Goal: Information Seeking & Learning: Learn about a topic

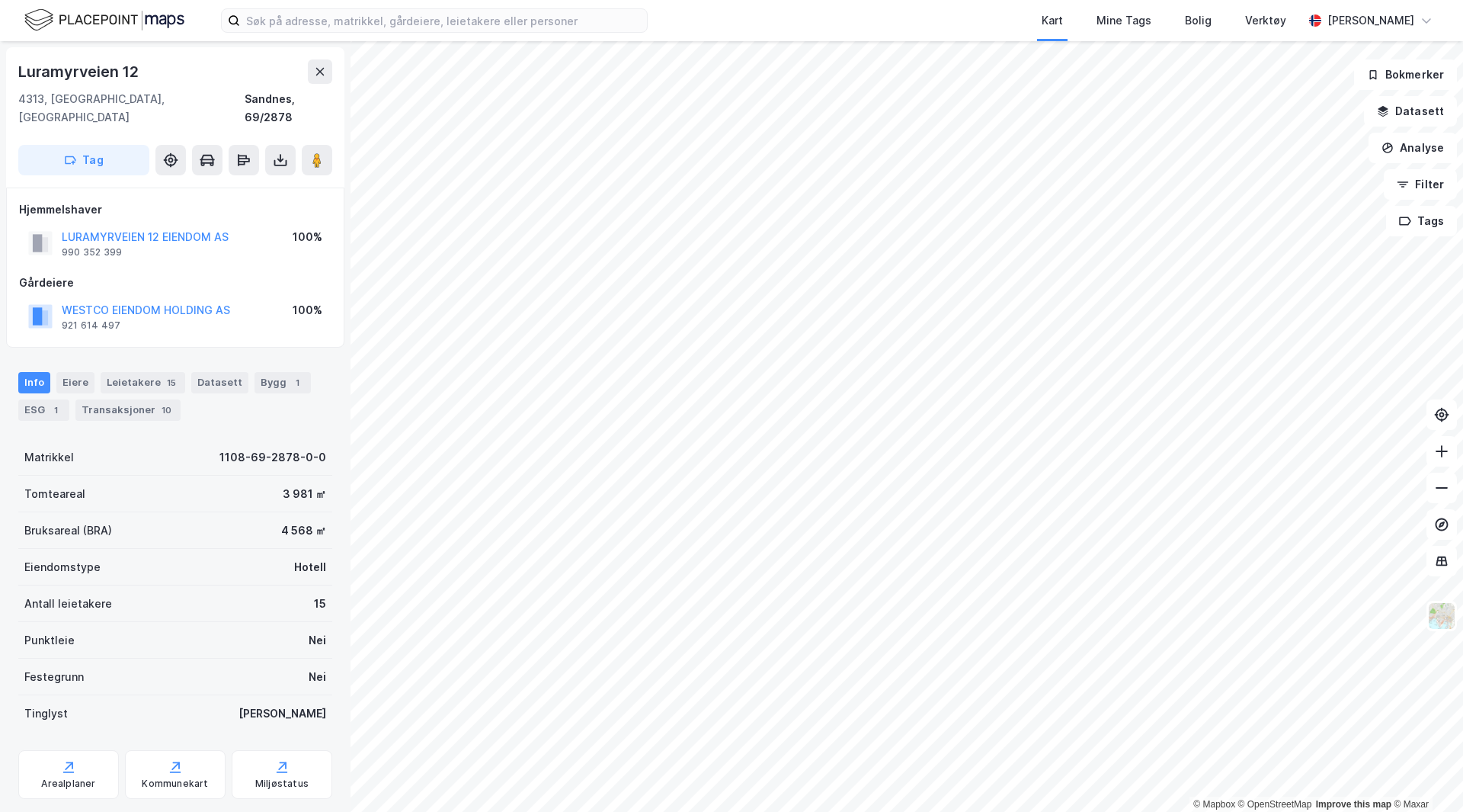
click at [0, 0] on button "LURAMYRVEIEN 12 EIENDOM AS" at bounding box center [0, 0] width 0 height 0
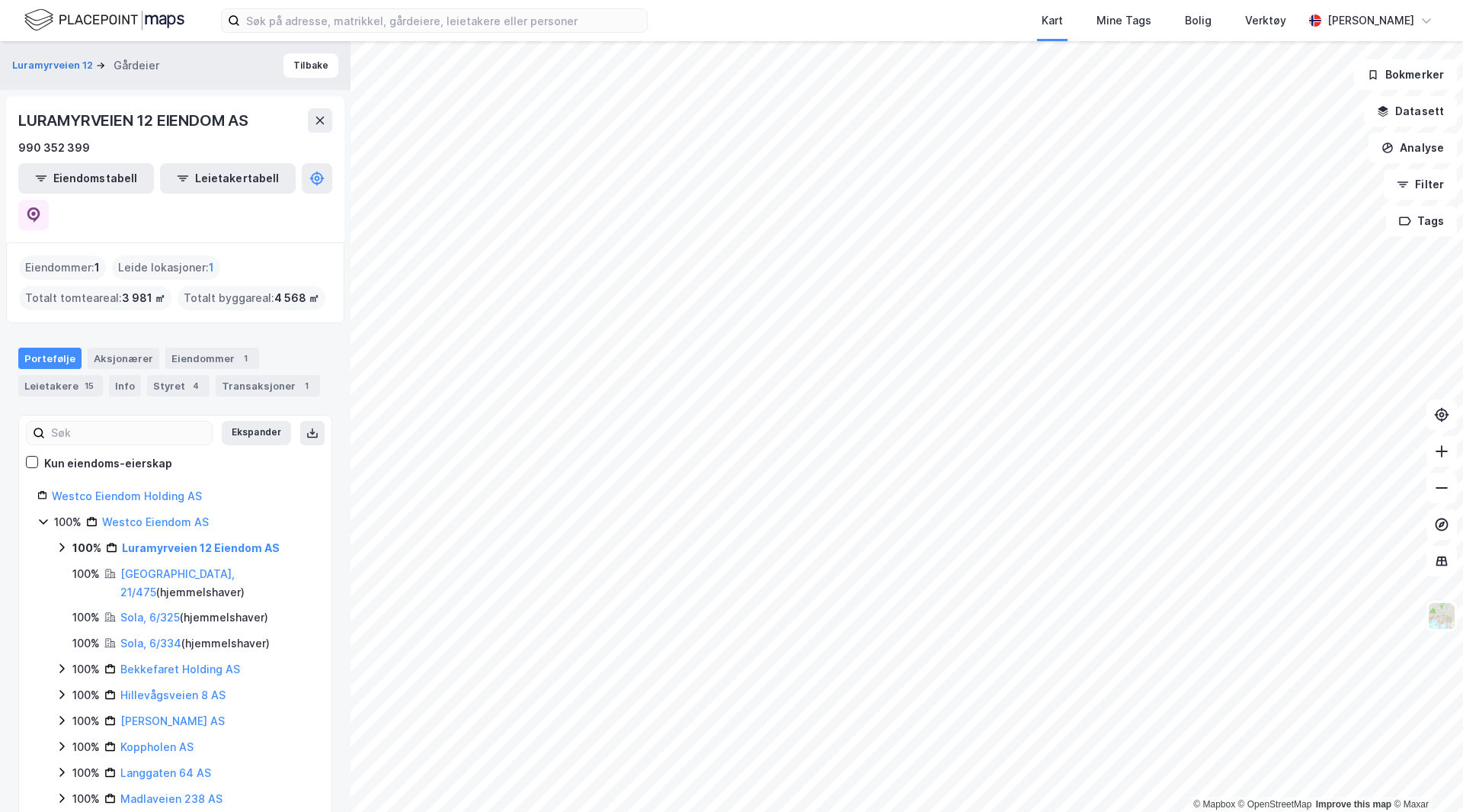
click at [1423, 120] on button "Datasett" at bounding box center [1410, 112] width 93 height 31
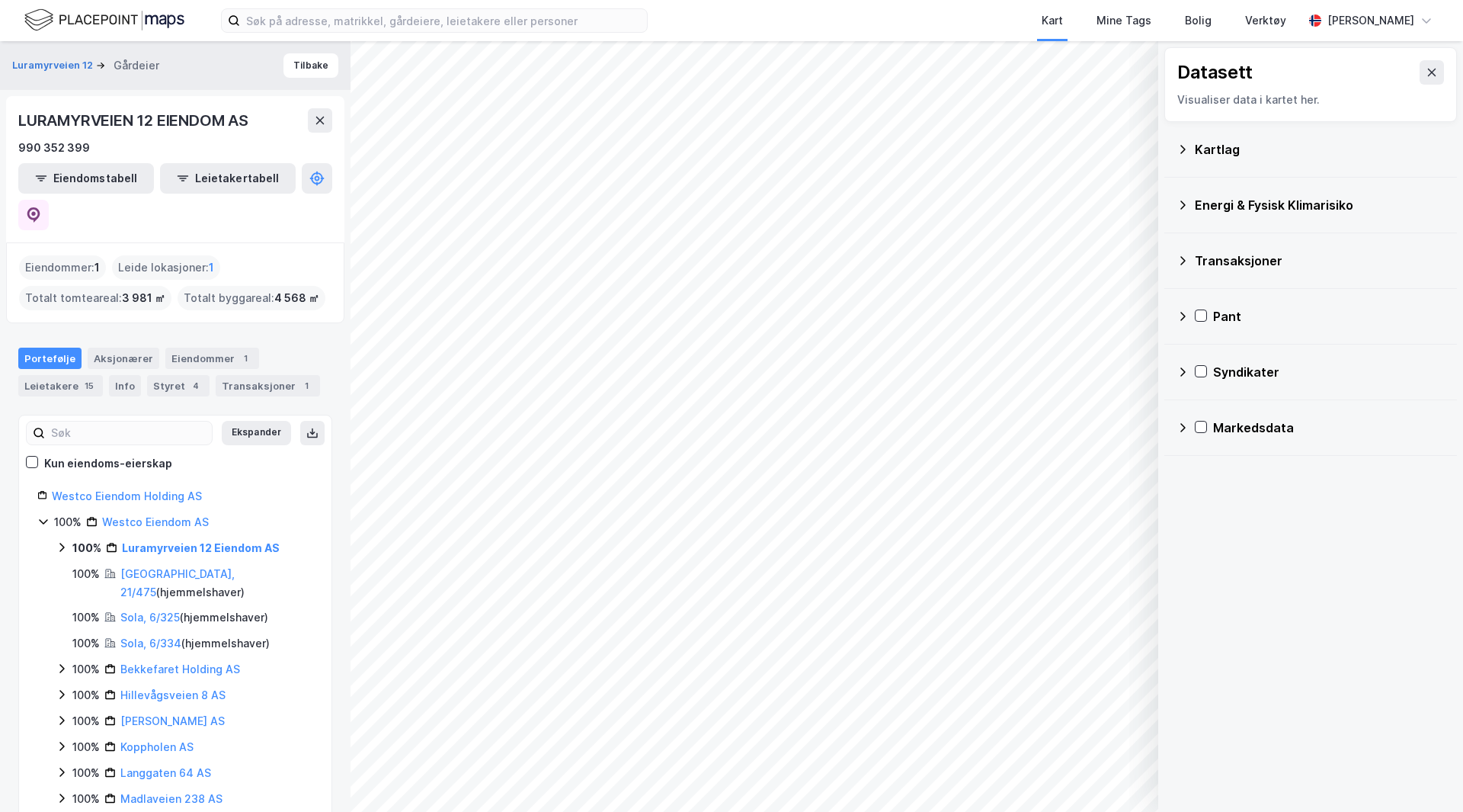
click at [1178, 258] on icon at bounding box center [1182, 260] width 12 height 12
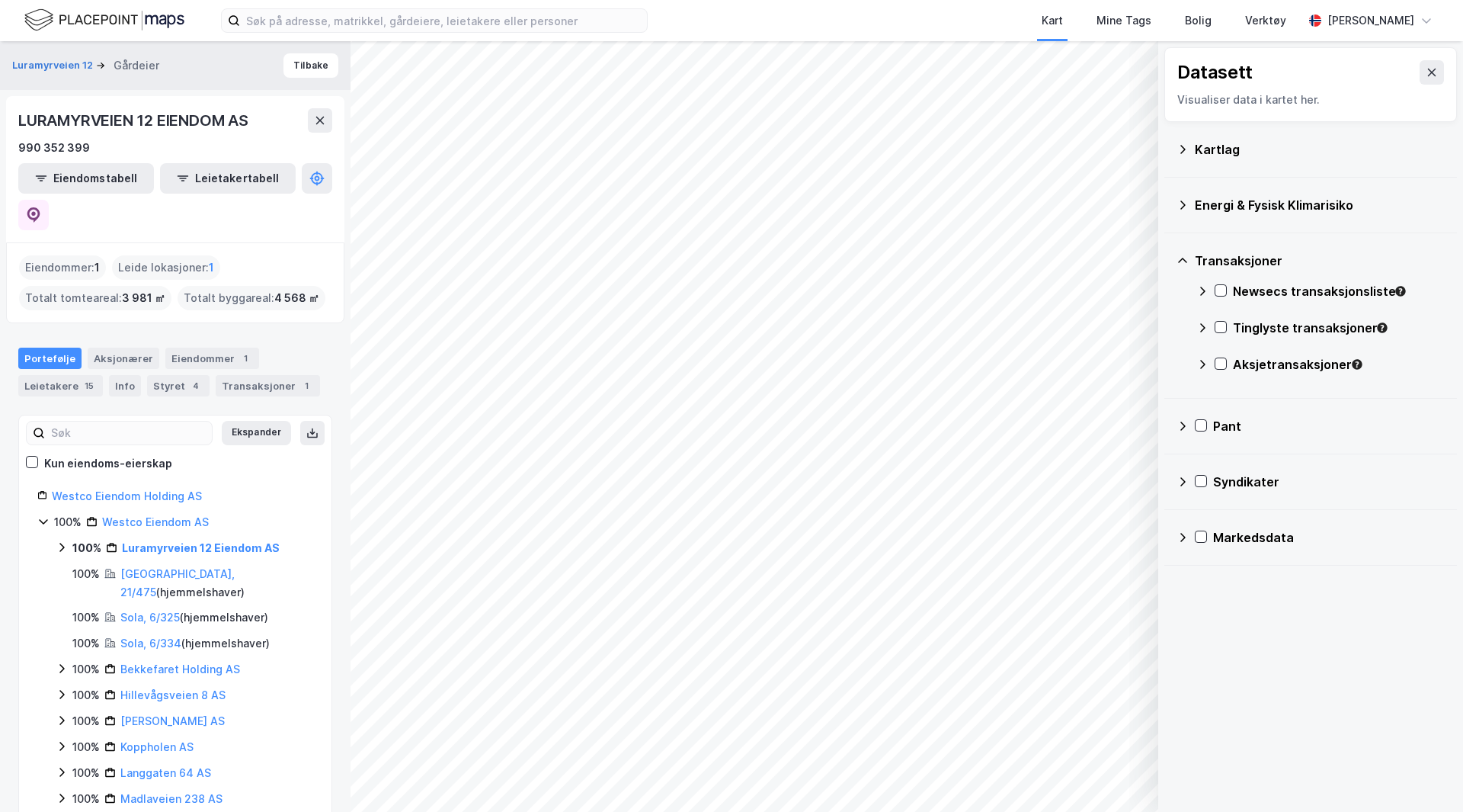
click at [1217, 291] on icon at bounding box center [1220, 290] width 11 height 11
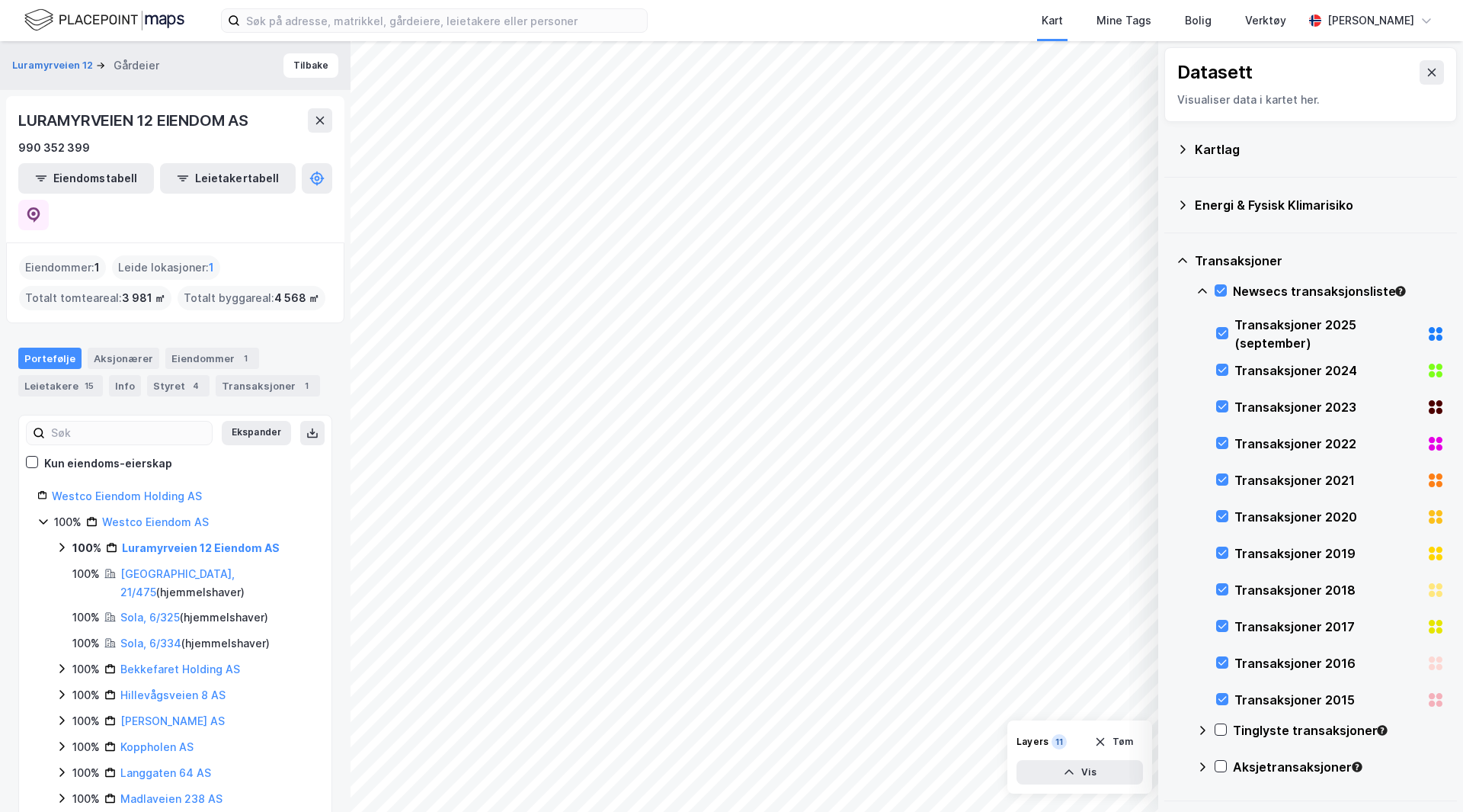
click at [42, 515] on icon at bounding box center [43, 521] width 12 height 12
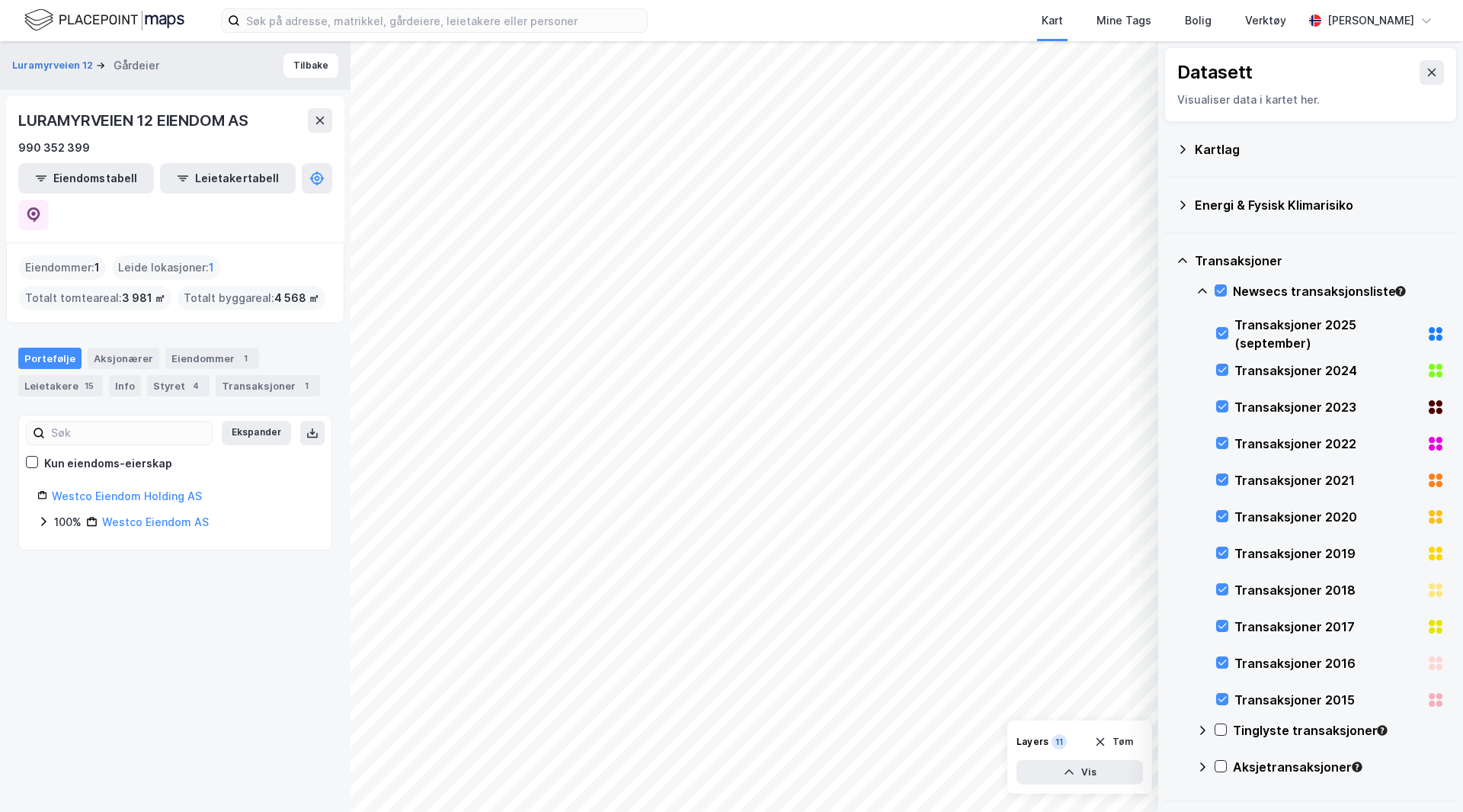
click at [1219, 726] on icon at bounding box center [1220, 729] width 11 height 11
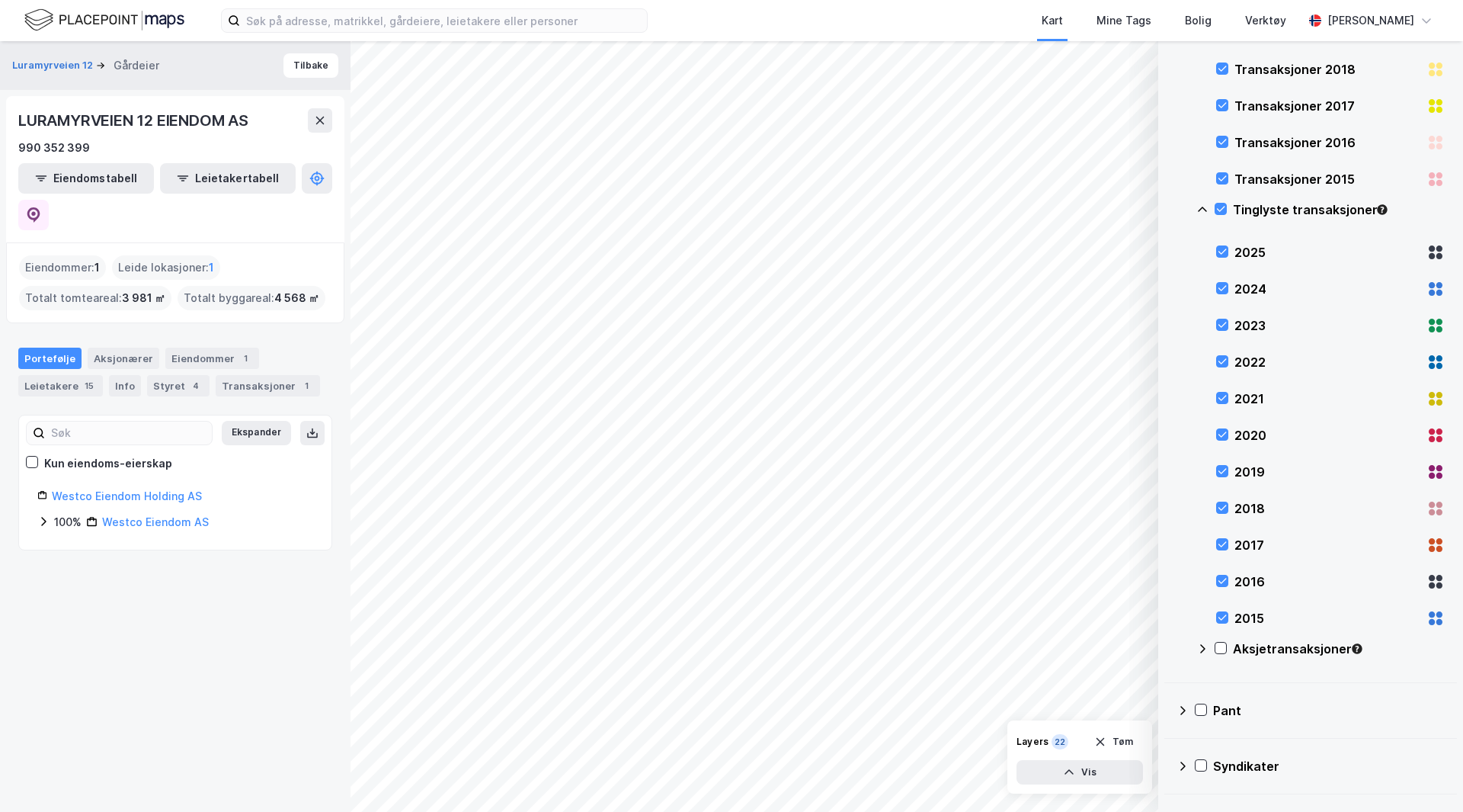
scroll to position [565, 0]
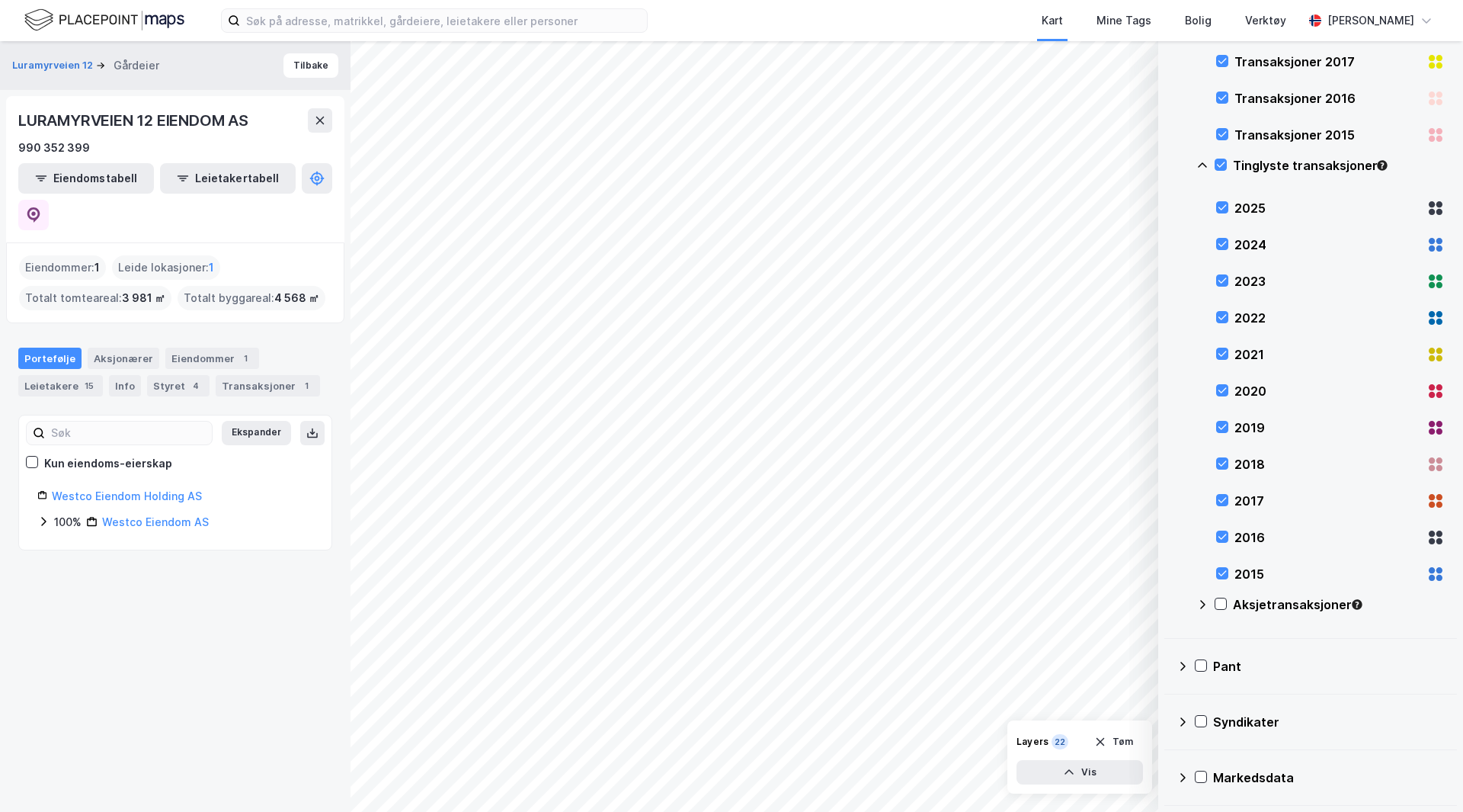
click at [1218, 603] on icon at bounding box center [1220, 603] width 11 height 11
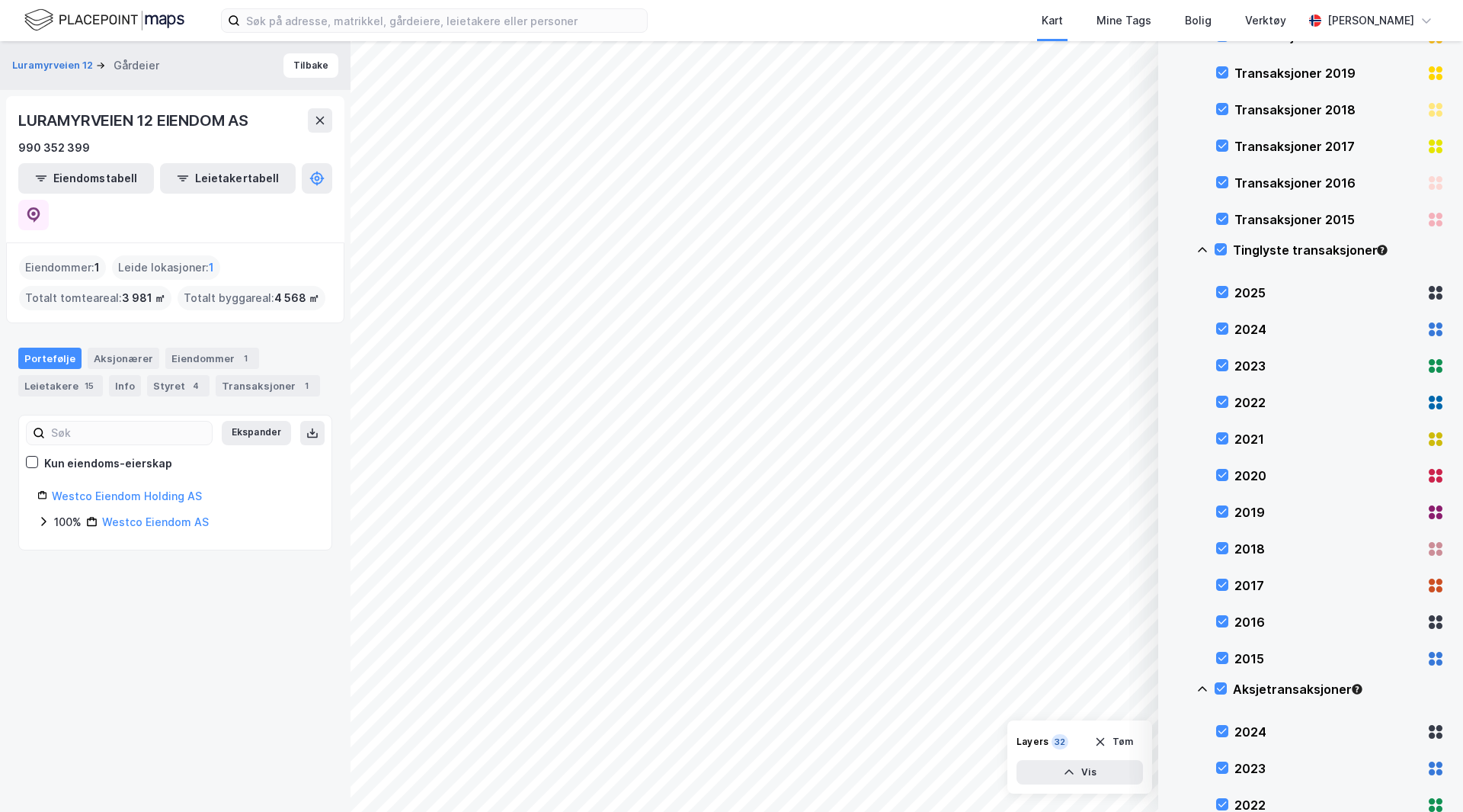
scroll to position [473, 0]
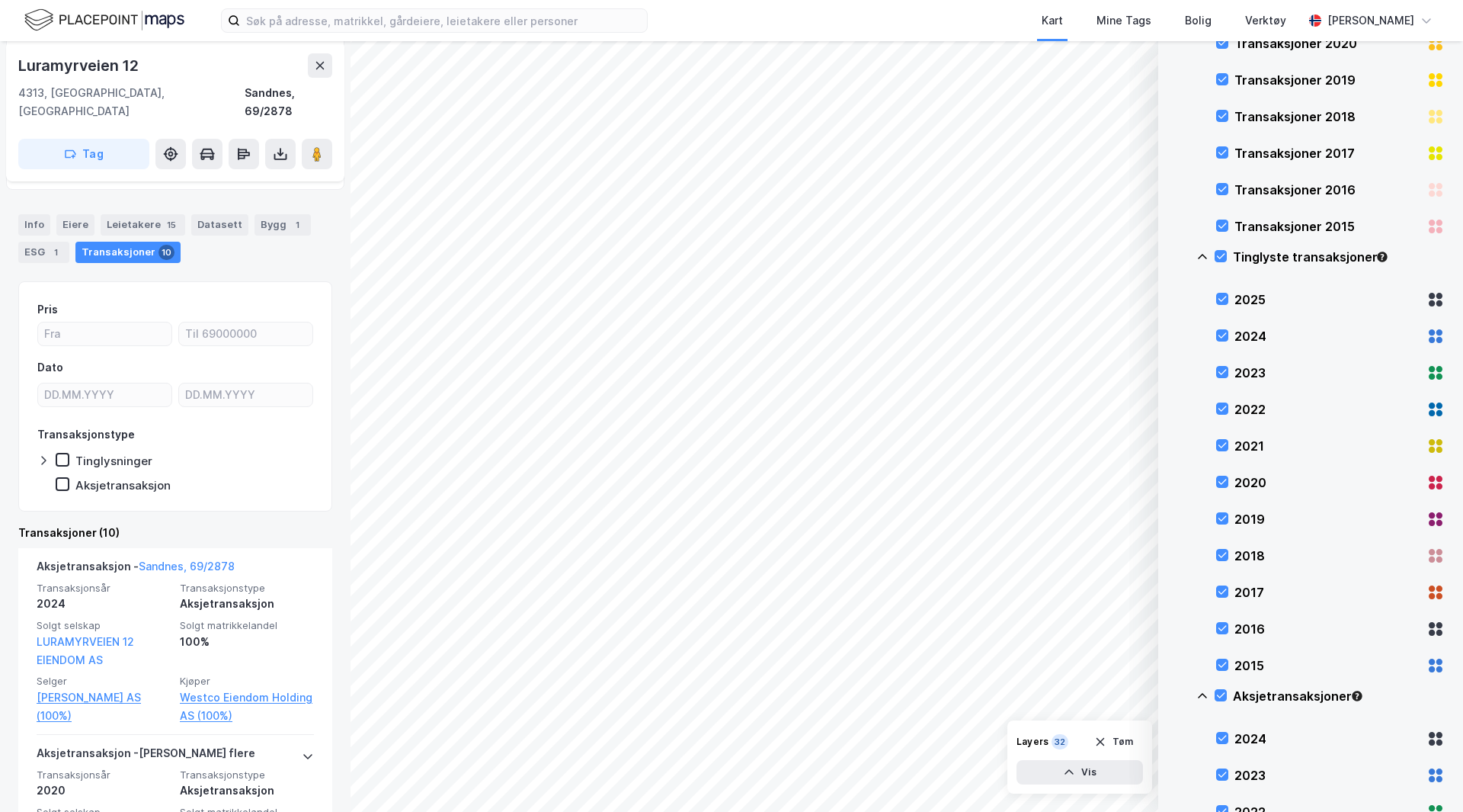
scroll to position [152, 0]
